Goal: Navigation & Orientation: Find specific page/section

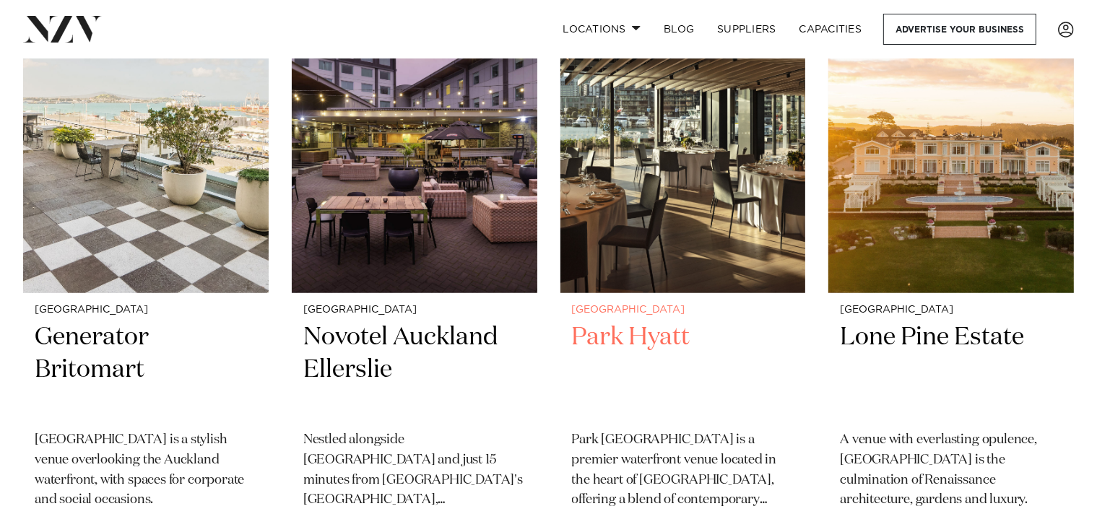
scroll to position [1300, 0]
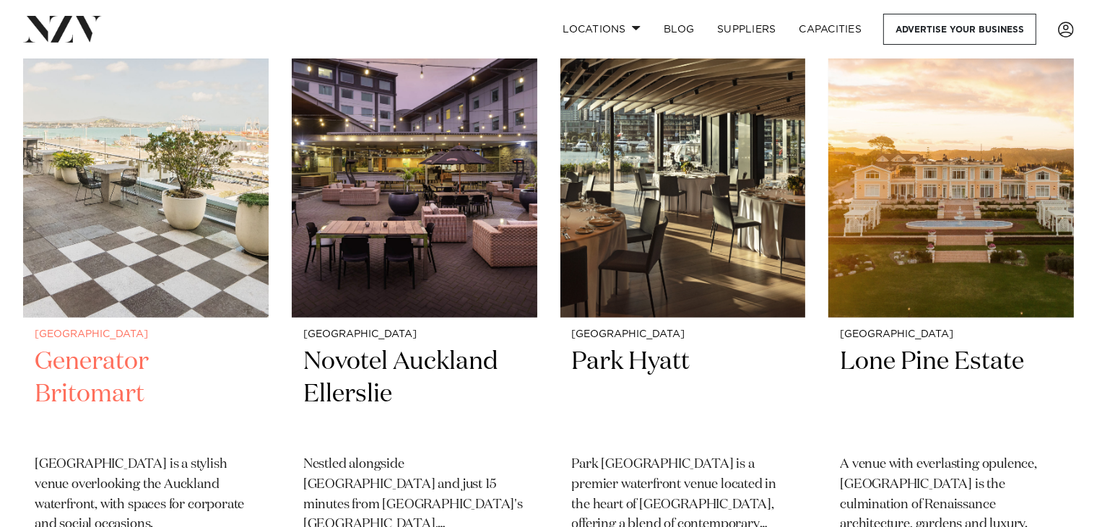
click at [90, 359] on h2 "Generator Britomart" at bounding box center [146, 395] width 223 height 98
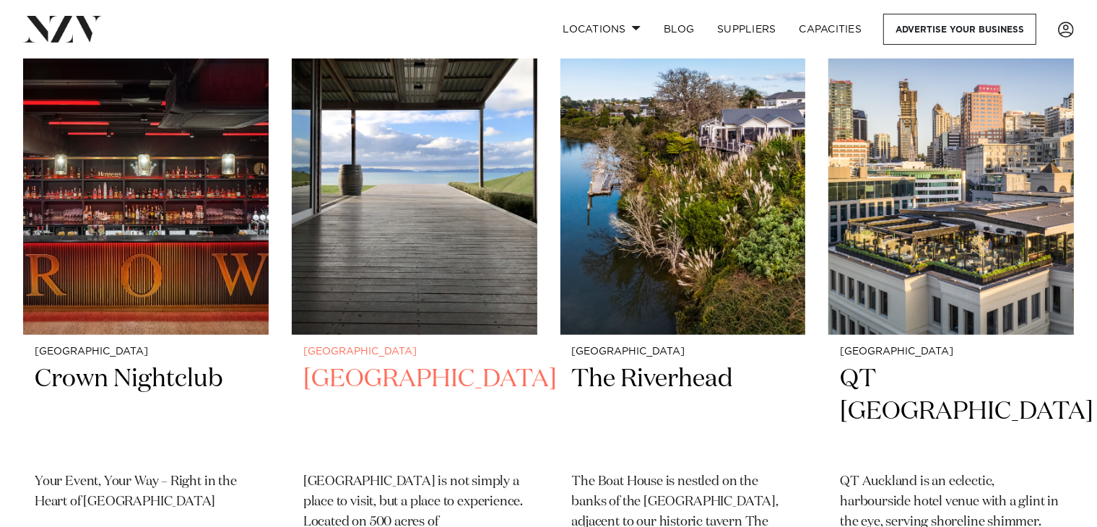
scroll to position [1951, 0]
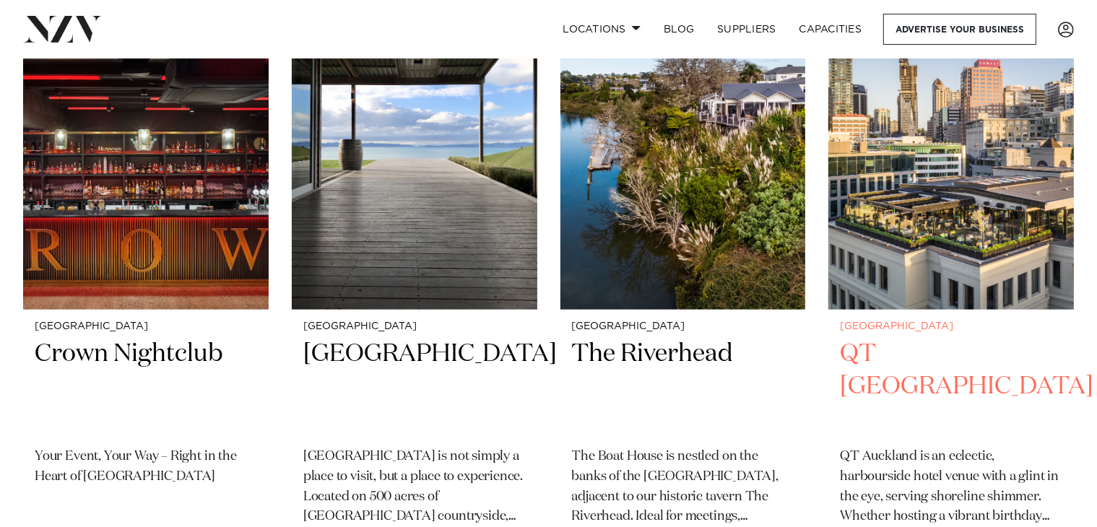
click at [925, 338] on h2 "QT Auckland" at bounding box center [951, 387] width 223 height 98
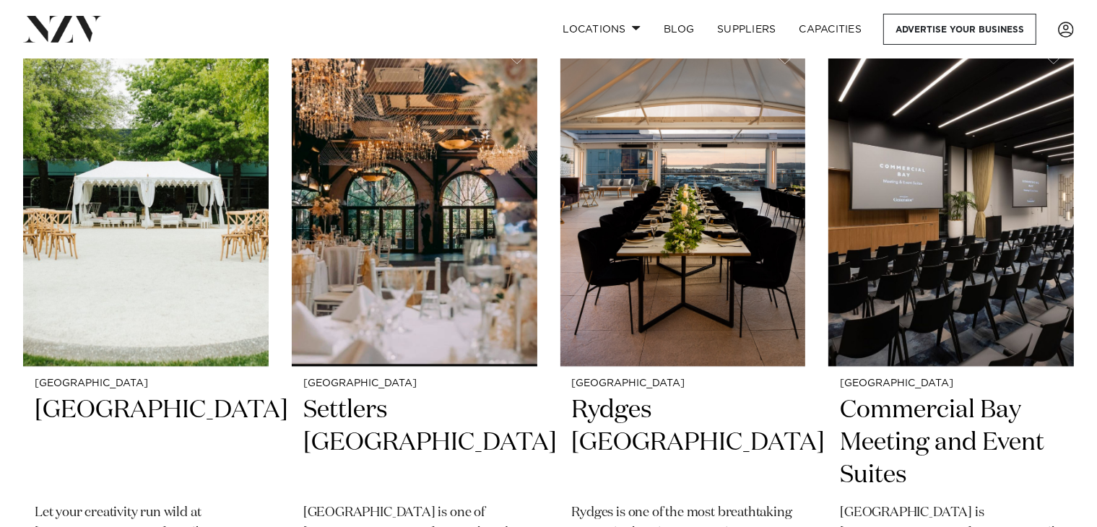
scroll to position [3107, 0]
